Goal: Check status: Check status

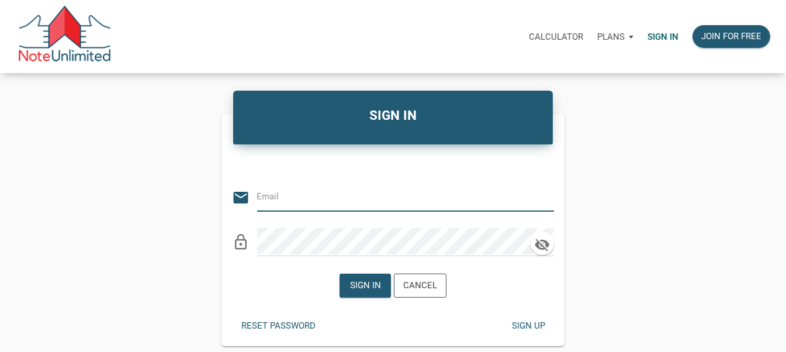
type input "stacey@kendratoddgroup.com"
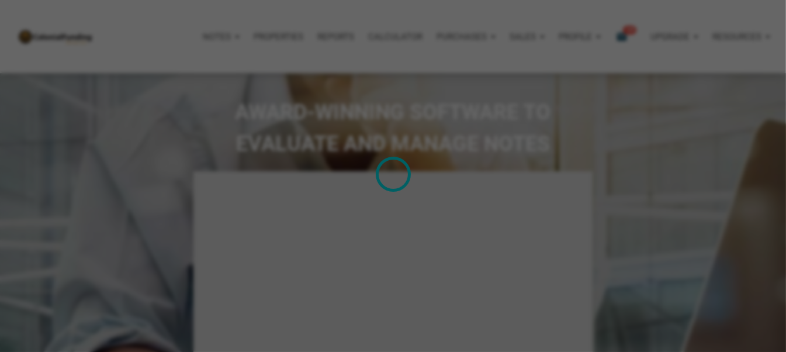
select select
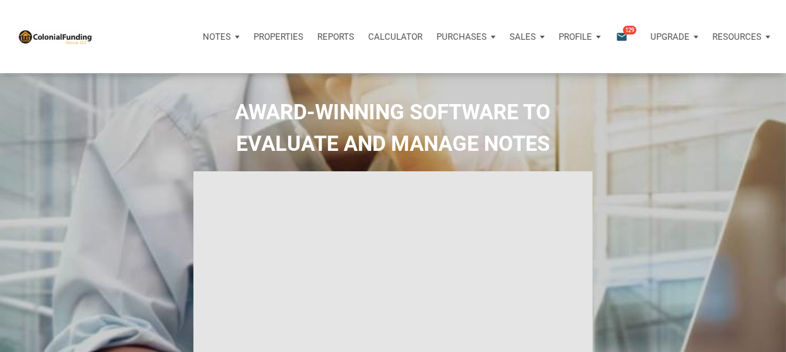
type input "Introduction to new features"
select select
click at [222, 34] on p "Notes" at bounding box center [217, 37] width 28 height 11
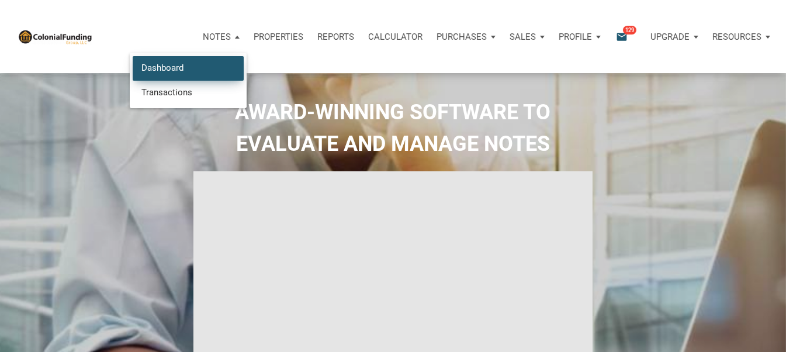
click at [185, 62] on link "Dashboard" at bounding box center [188, 68] width 111 height 24
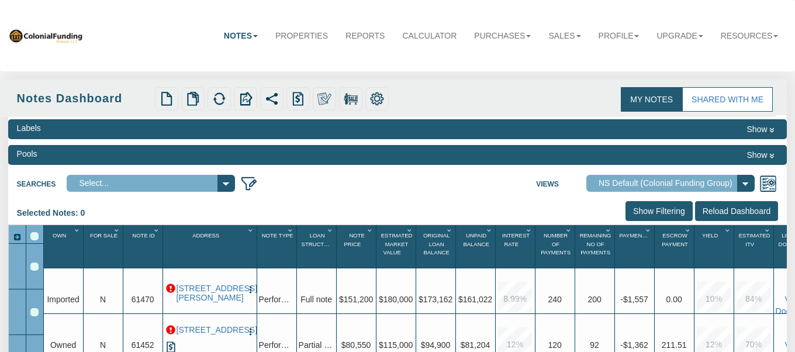
select select "316"
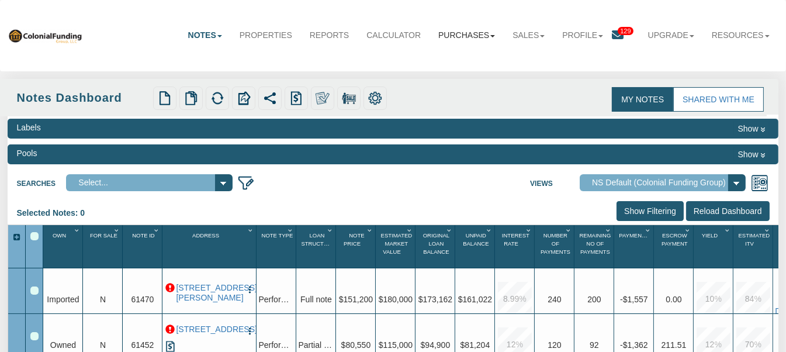
click at [465, 36] on link "Purchases" at bounding box center [466, 35] width 74 height 26
click at [425, 57] on link "Offers" at bounding box center [457, 58] width 92 height 15
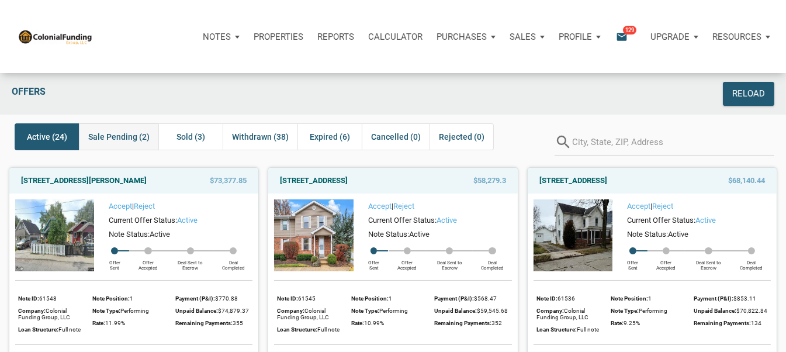
click at [123, 133] on span "Sale Pending (2)" at bounding box center [118, 137] width 61 height 14
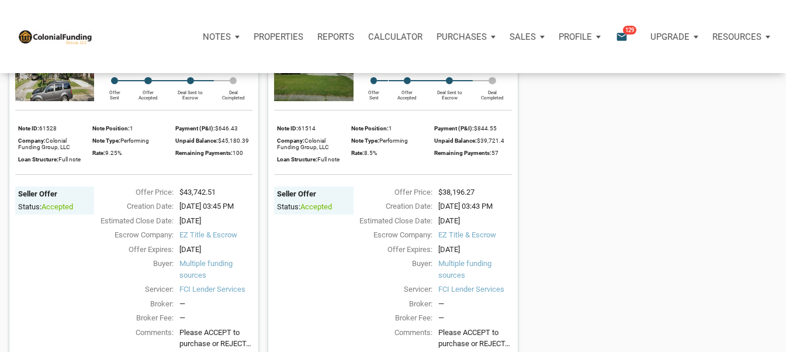
scroll to position [175, 0]
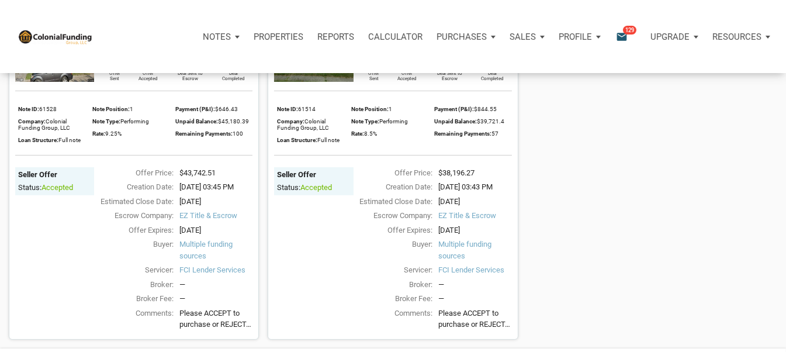
drag, startPoint x: 476, startPoint y: 172, endPoint x: 442, endPoint y: 173, distance: 33.9
click at [442, 173] on div "$38,196.27" at bounding box center [474, 173] width 85 height 12
copy div "38,196.27"
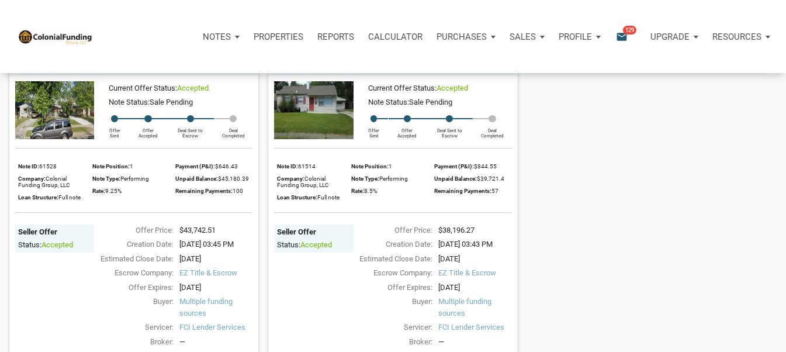
scroll to position [58, 0]
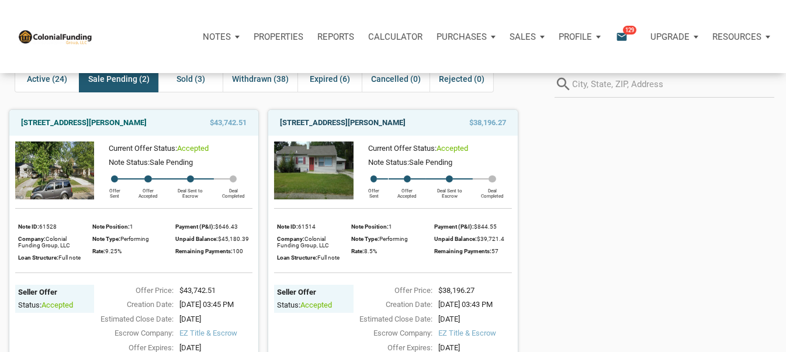
drag, startPoint x: 426, startPoint y: 120, endPoint x: 280, endPoint y: 120, distance: 145.5
click at [280, 120] on div "[STREET_ADDRESS][PERSON_NAME]" at bounding box center [357, 123] width 166 height 14
copy link "[STREET_ADDRESS][PERSON_NAME]"
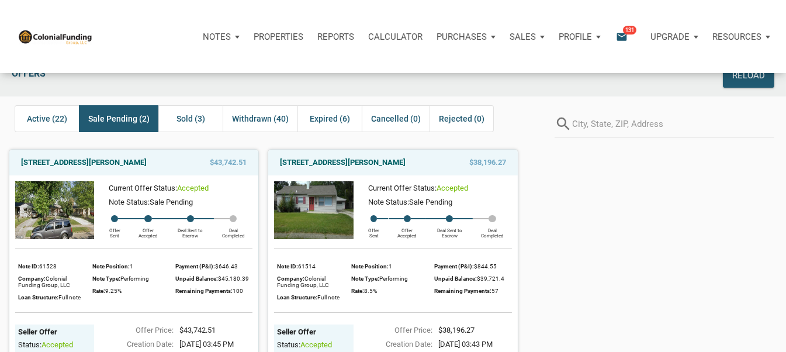
scroll to position [0, 0]
